Goal: Find specific page/section: Find specific page/section

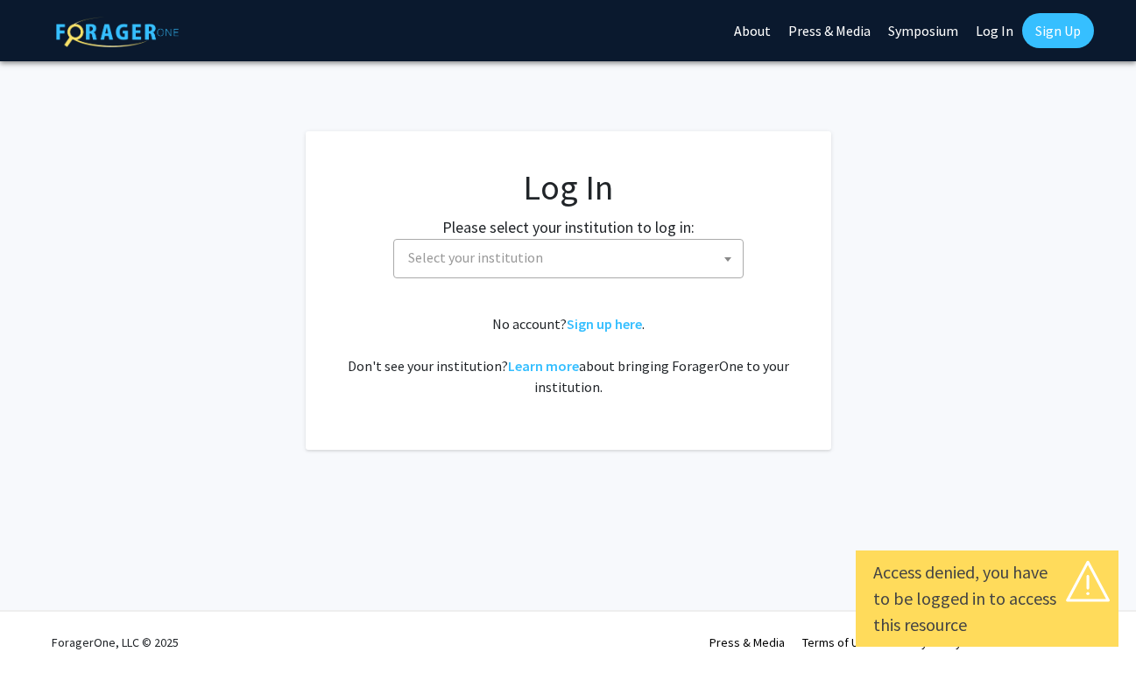
select select
click at [545, 237] on label "Please select your institution to log in:" at bounding box center [568, 227] width 252 height 24
click at [522, 267] on span "Select your institution" at bounding box center [571, 258] width 341 height 36
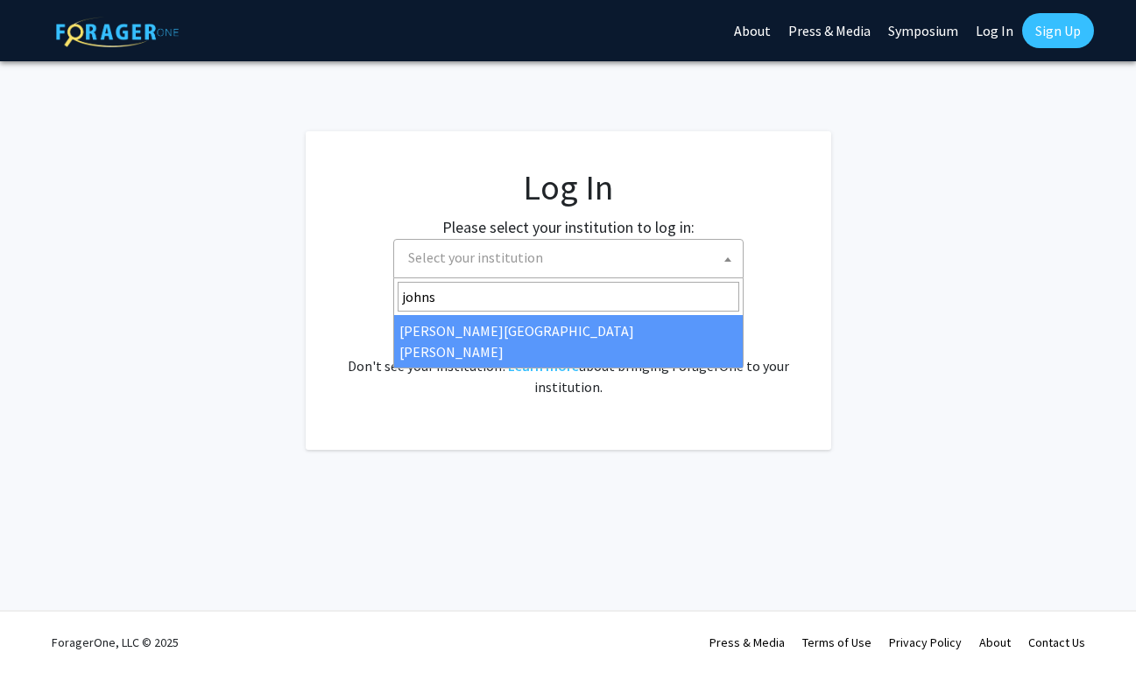
type input "johns"
select select "1"
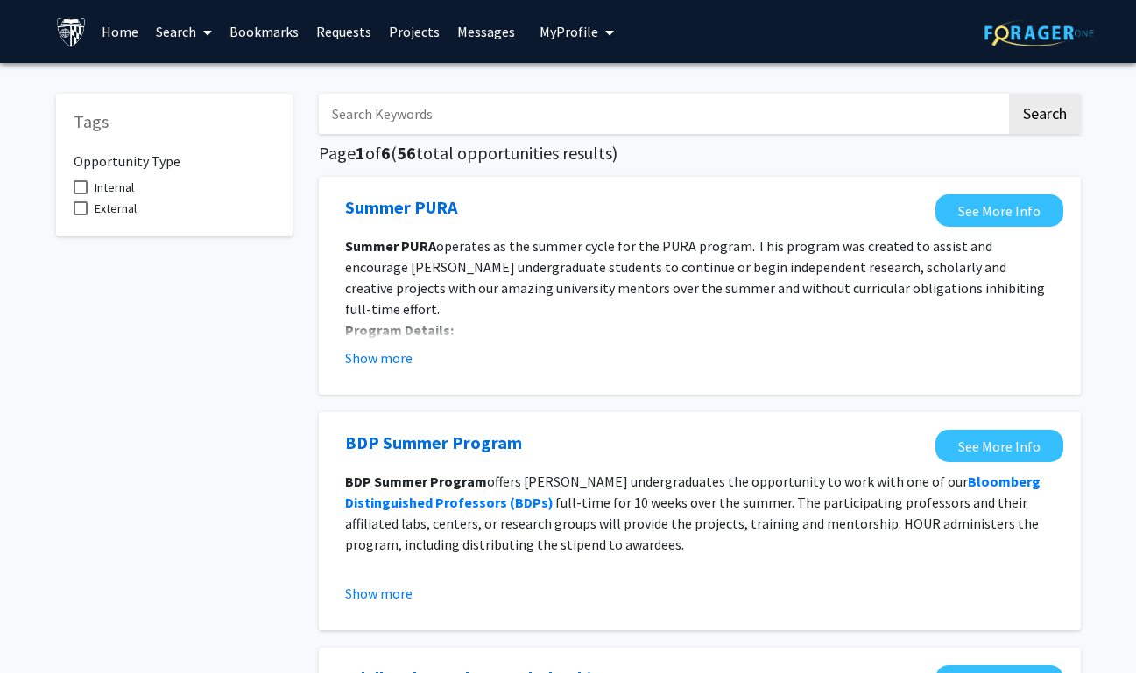
click at [137, 41] on link "Home" at bounding box center [120, 31] width 54 height 61
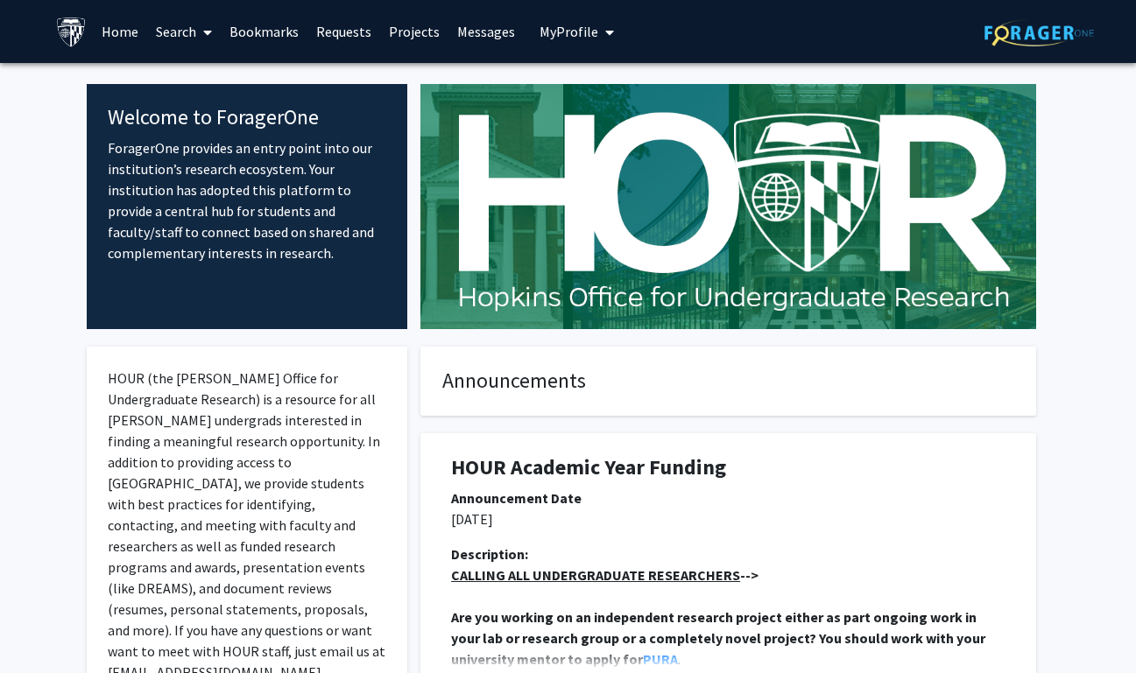
click at [420, 53] on link "Projects" at bounding box center [414, 31] width 68 height 61
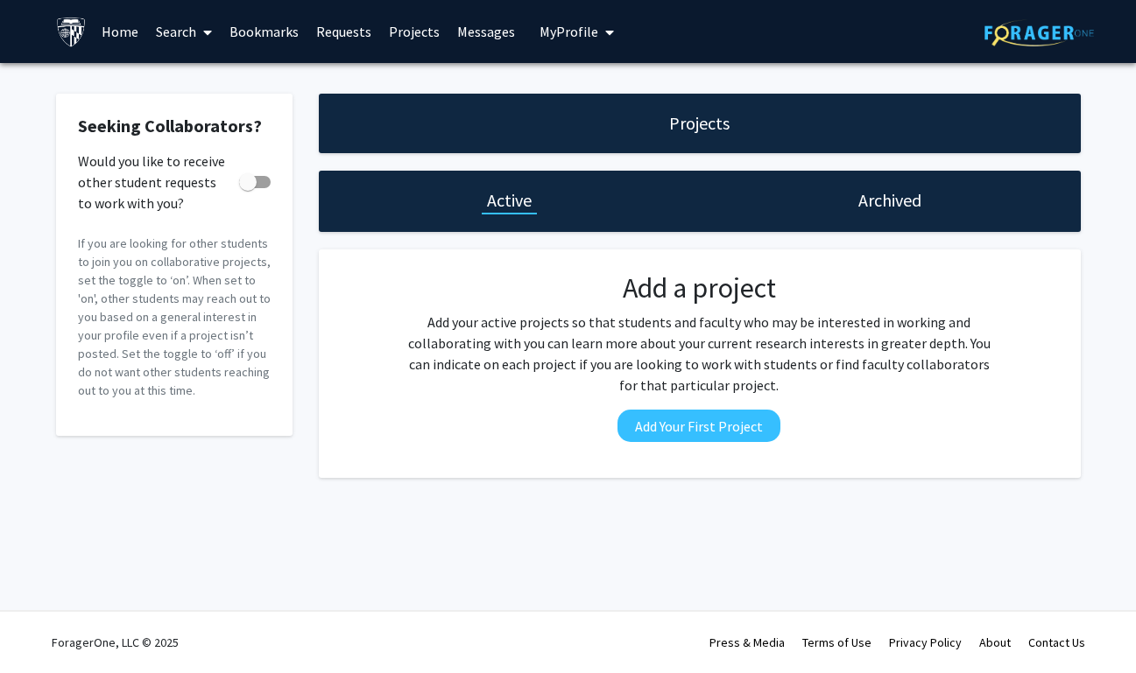
click at [179, 32] on link "Search" at bounding box center [184, 31] width 74 height 61
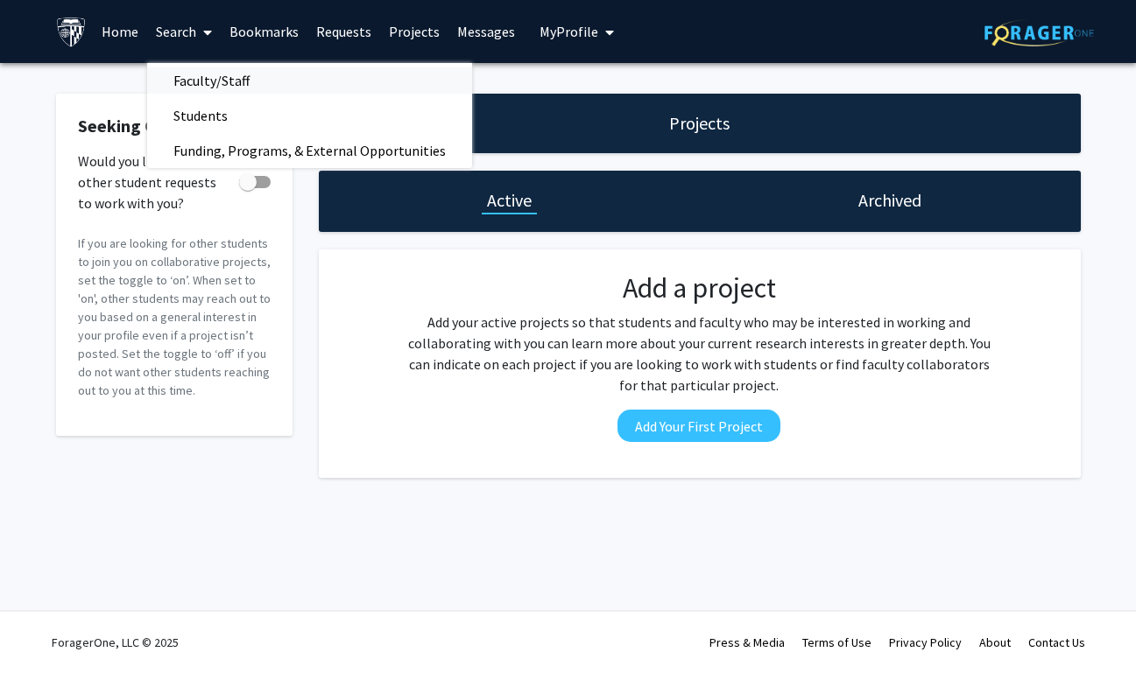
click at [198, 78] on span "Faculty/Staff" at bounding box center [211, 80] width 129 height 35
